Goal: Check status

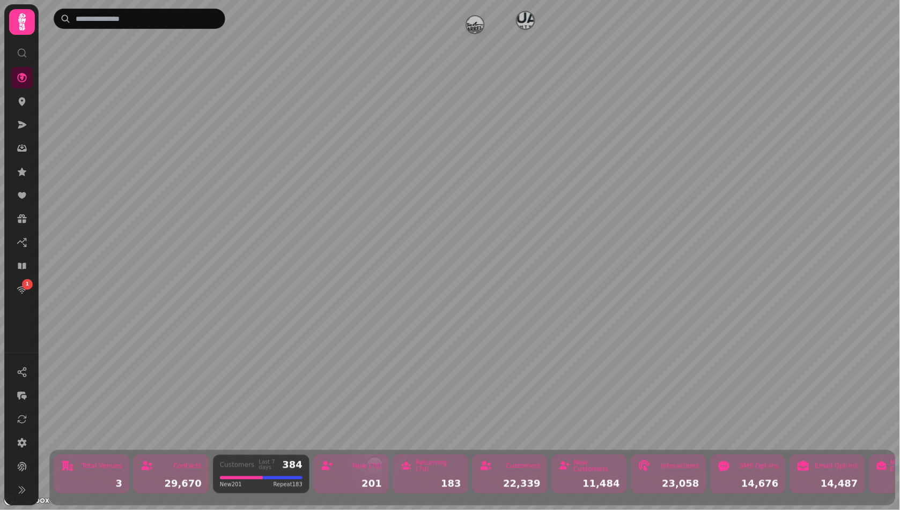
click at [26, 19] on icon at bounding box center [22, 21] width 8 height 17
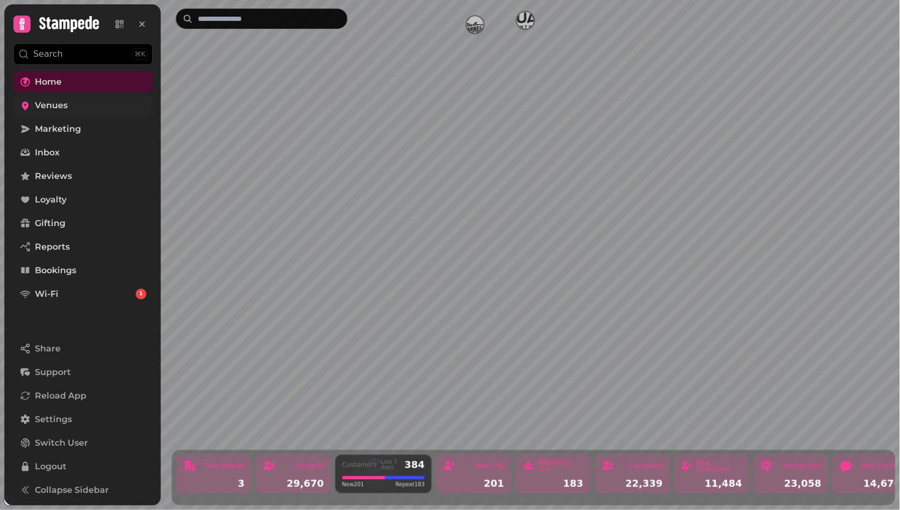
click at [65, 100] on span "Venues" at bounding box center [51, 105] width 33 height 13
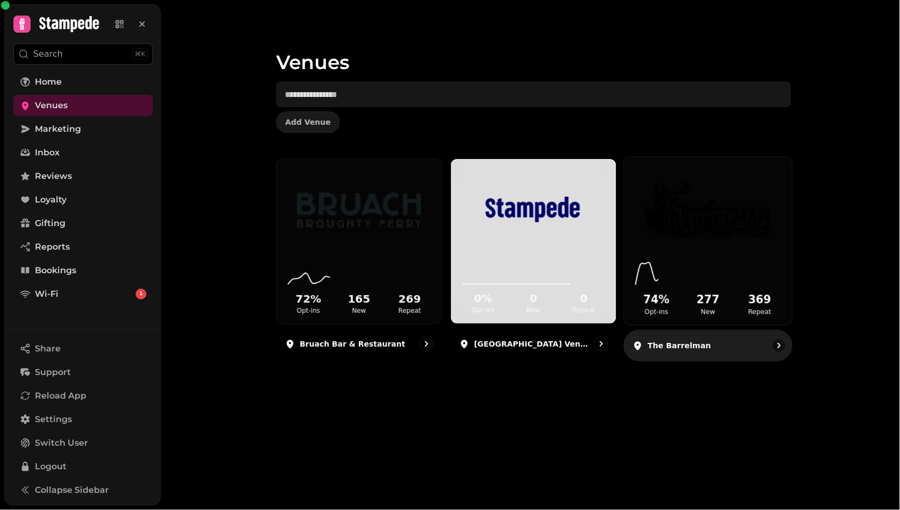
click at [694, 247] on div "74 % Opt-ins 277 New 369 Repeat" at bounding box center [708, 285] width 168 height 81
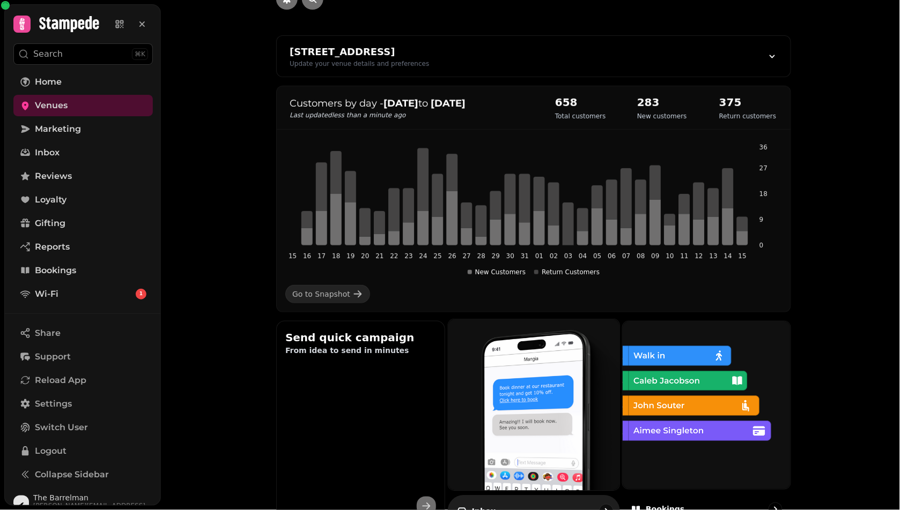
scroll to position [154, 0]
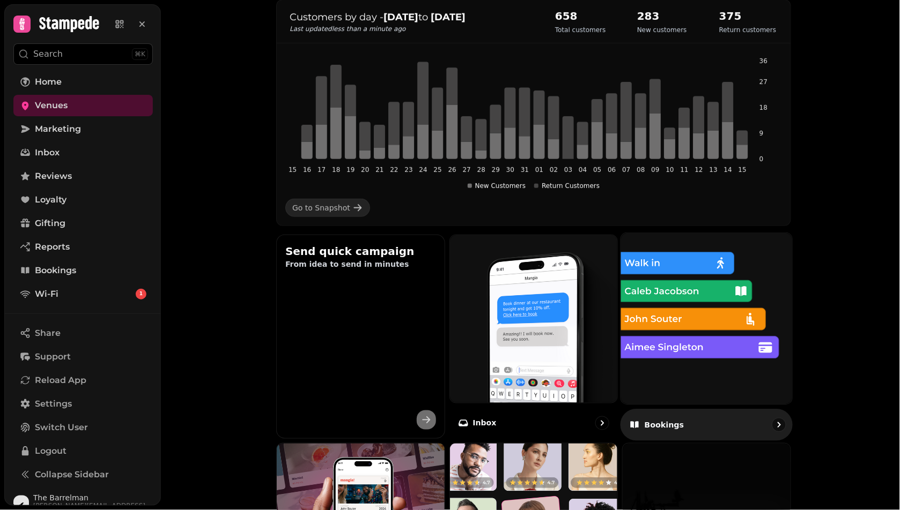
click at [652, 327] on img at bounding box center [706, 319] width 188 height 188
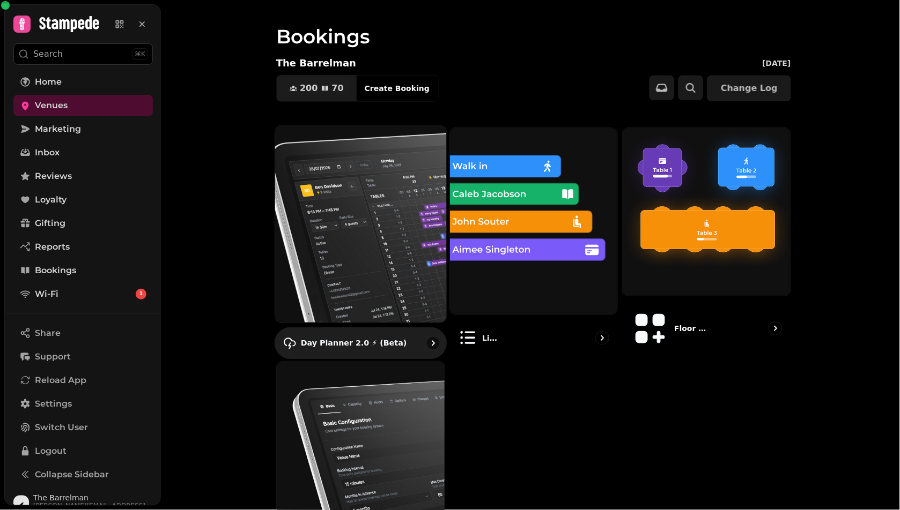
click at [381, 220] on img at bounding box center [361, 224] width 188 height 217
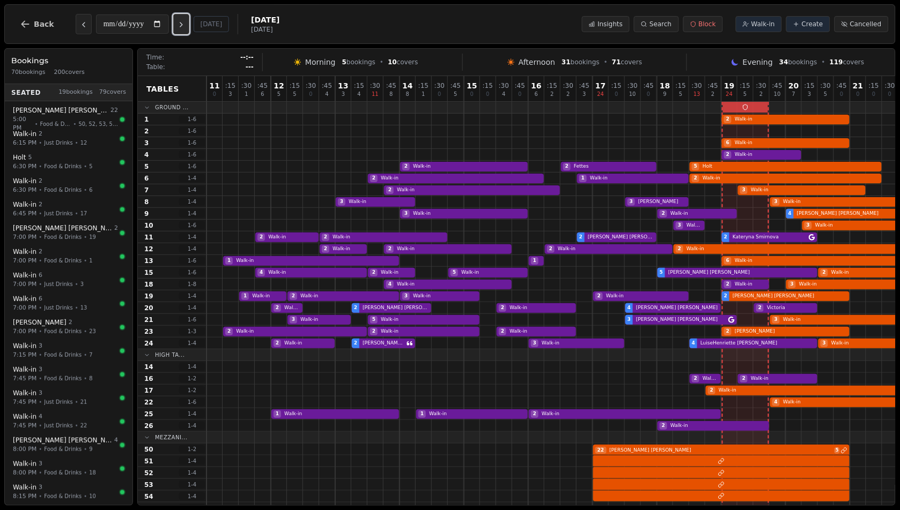
click at [188, 19] on button "Next day" at bounding box center [181, 24] width 16 height 20
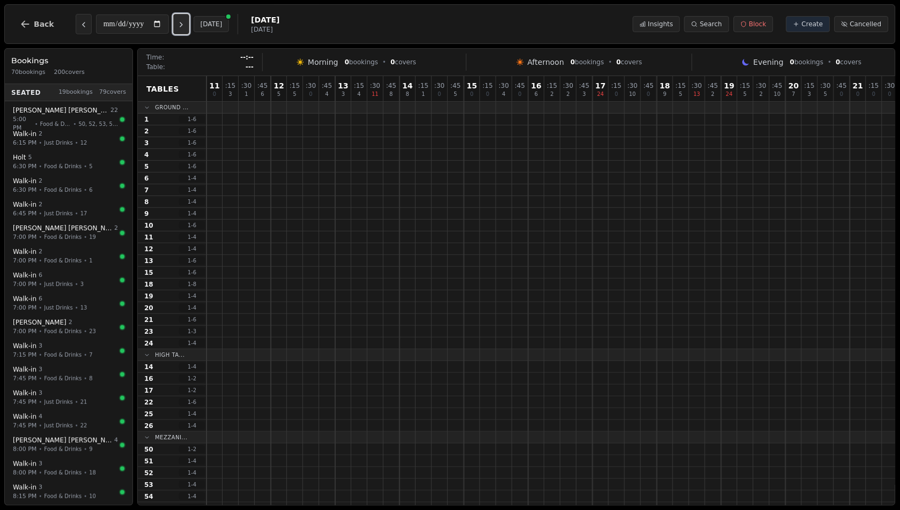
click at [188, 19] on button "Next day" at bounding box center [181, 24] width 16 height 20
type input "**********"
